Goal: Task Accomplishment & Management: Manage account settings

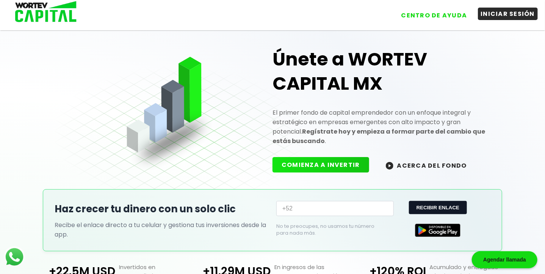
click at [498, 14] on button "INICIAR SESIÓN" at bounding box center [508, 14] width 60 height 13
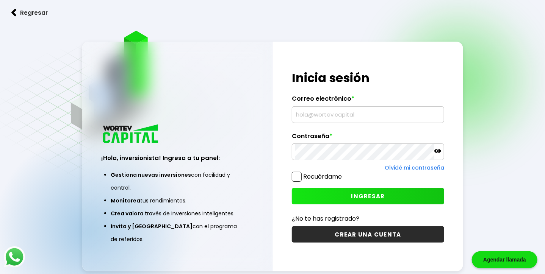
click at [439, 150] on icon at bounding box center [437, 151] width 7 height 5
click at [439, 150] on icon at bounding box center [437, 151] width 7 height 7
click at [364, 194] on span "INGRESAR" at bounding box center [368, 196] width 34 height 8
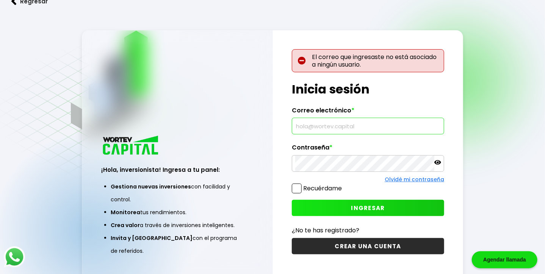
click at [350, 127] on input "text" at bounding box center [367, 126] width 145 height 16
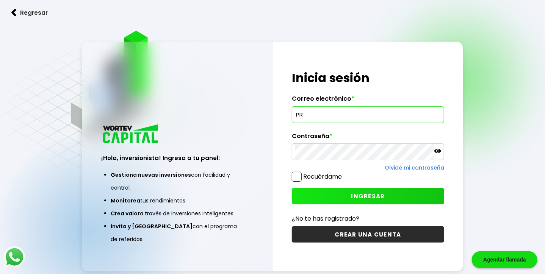
type input "P"
type input "[EMAIL_ADDRESS][DOMAIN_NAME]"
click at [357, 194] on span "INGRESAR" at bounding box center [368, 196] width 34 height 8
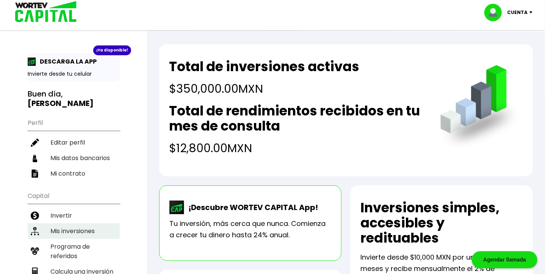
click at [71, 228] on li "Mis inversiones" at bounding box center [74, 231] width 92 height 16
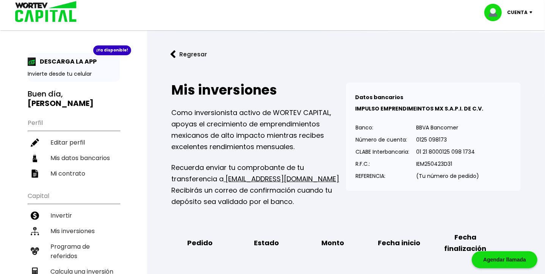
click at [527, 12] on img at bounding box center [532, 12] width 10 height 2
click at [508, 49] on li "Cerrar sesión" at bounding box center [509, 51] width 61 height 16
